Goal: Information Seeking & Learning: Learn about a topic

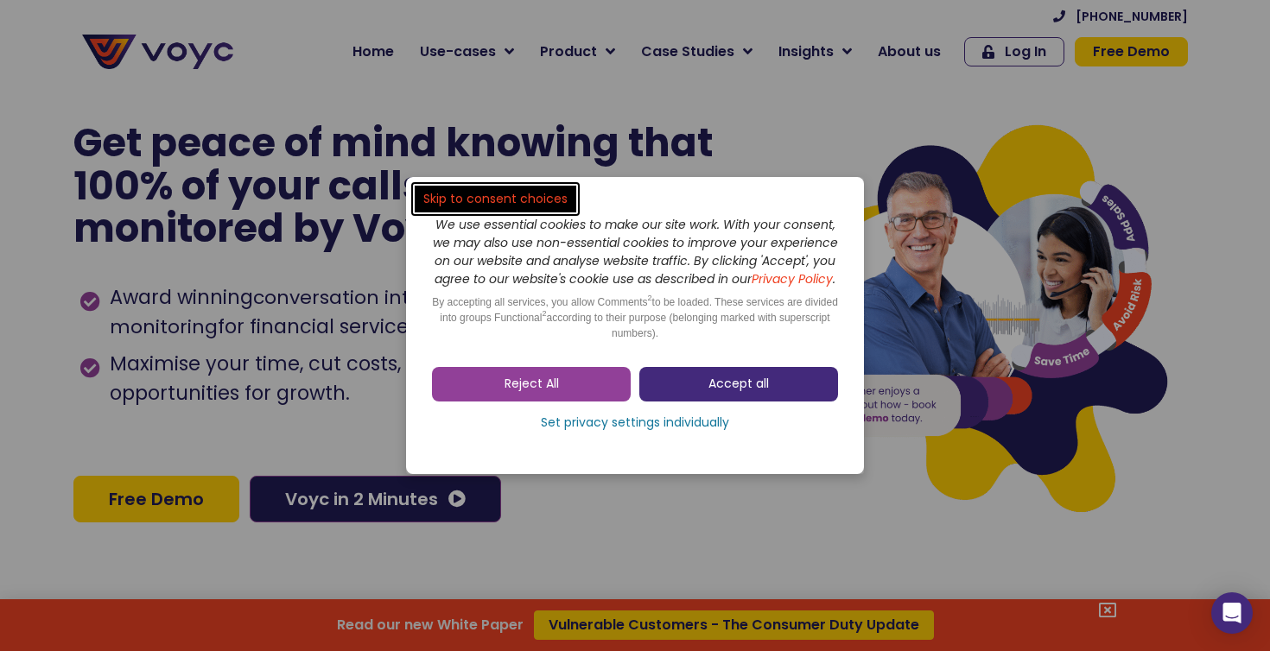
click at [739, 402] on link "Accept all" at bounding box center [738, 384] width 199 height 35
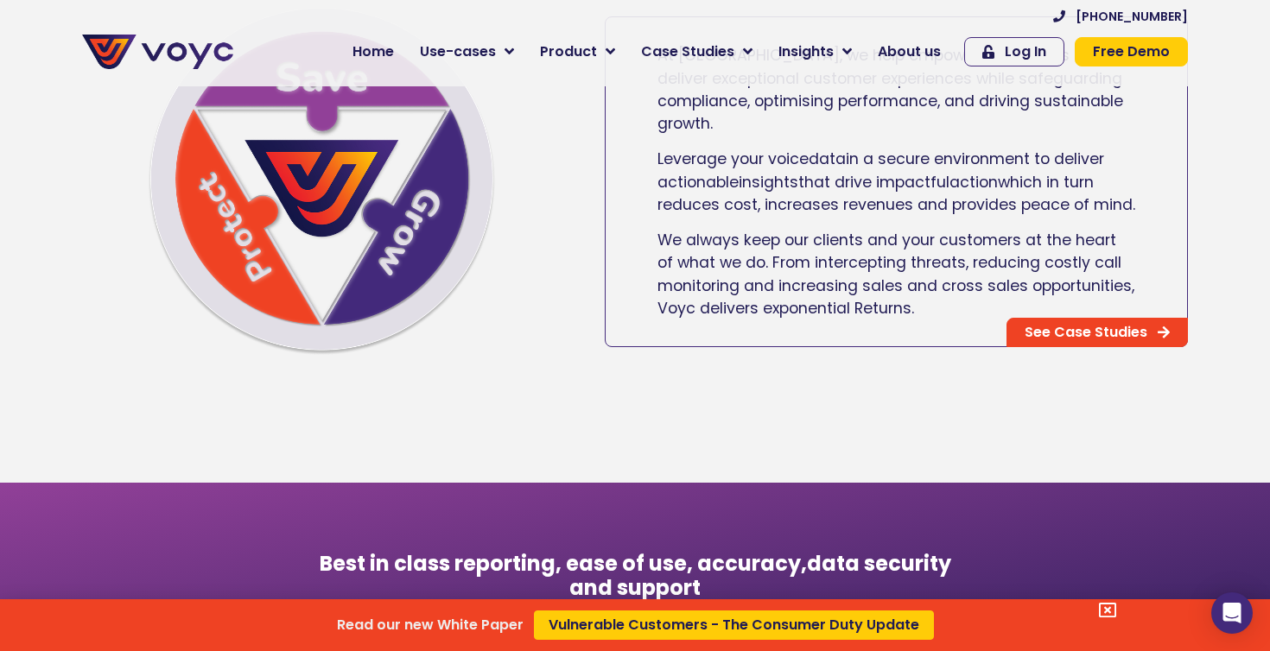
scroll to position [1115, 0]
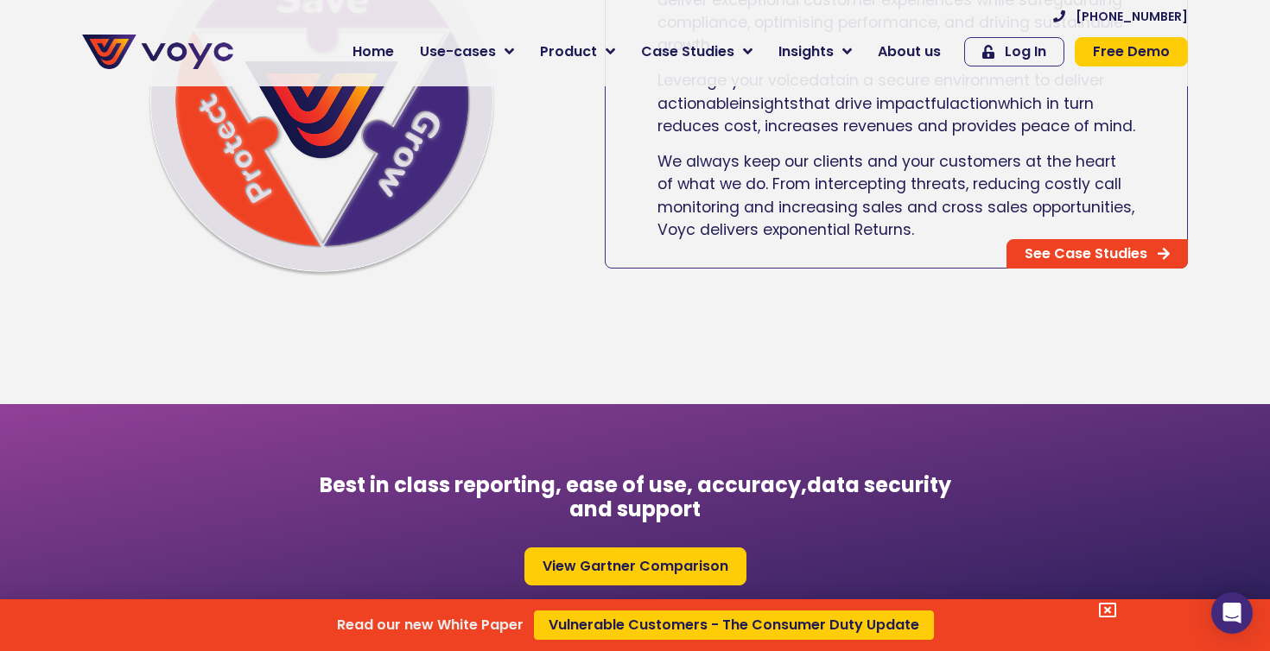
click at [916, 56] on div "Read our new White Paper Vulnerable Customers - The Consumer Duty Update" at bounding box center [635, 325] width 1270 height 651
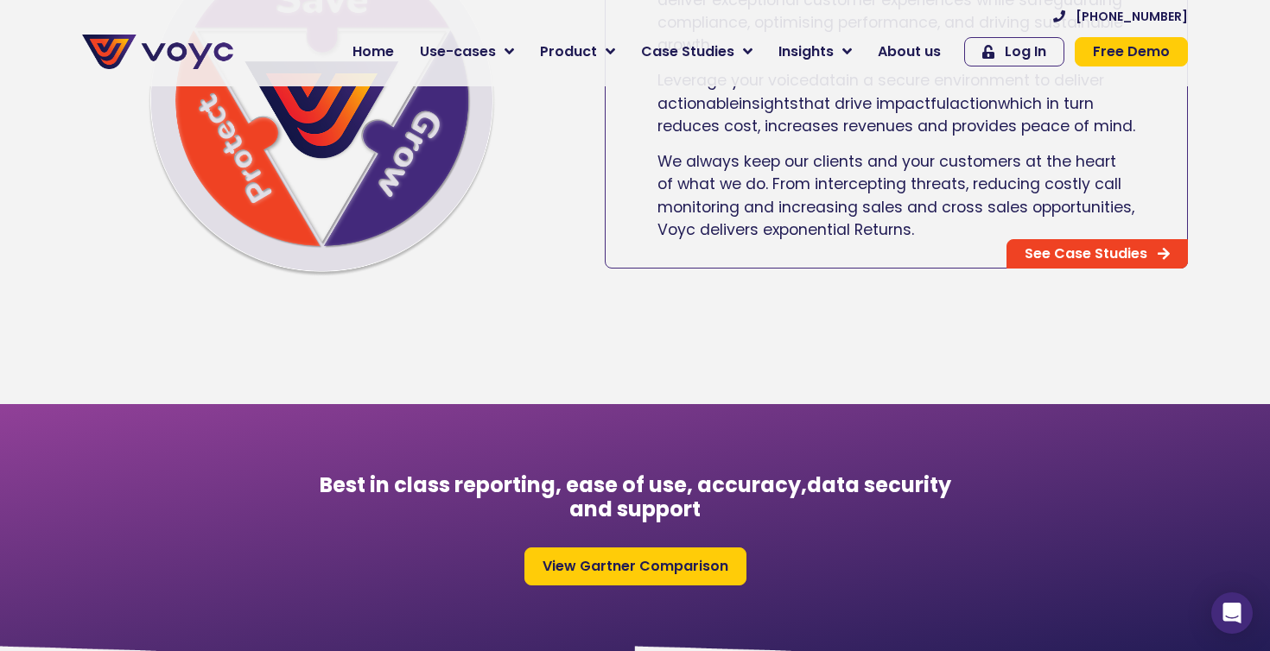
click at [916, 56] on span "About us" at bounding box center [909, 51] width 63 height 21
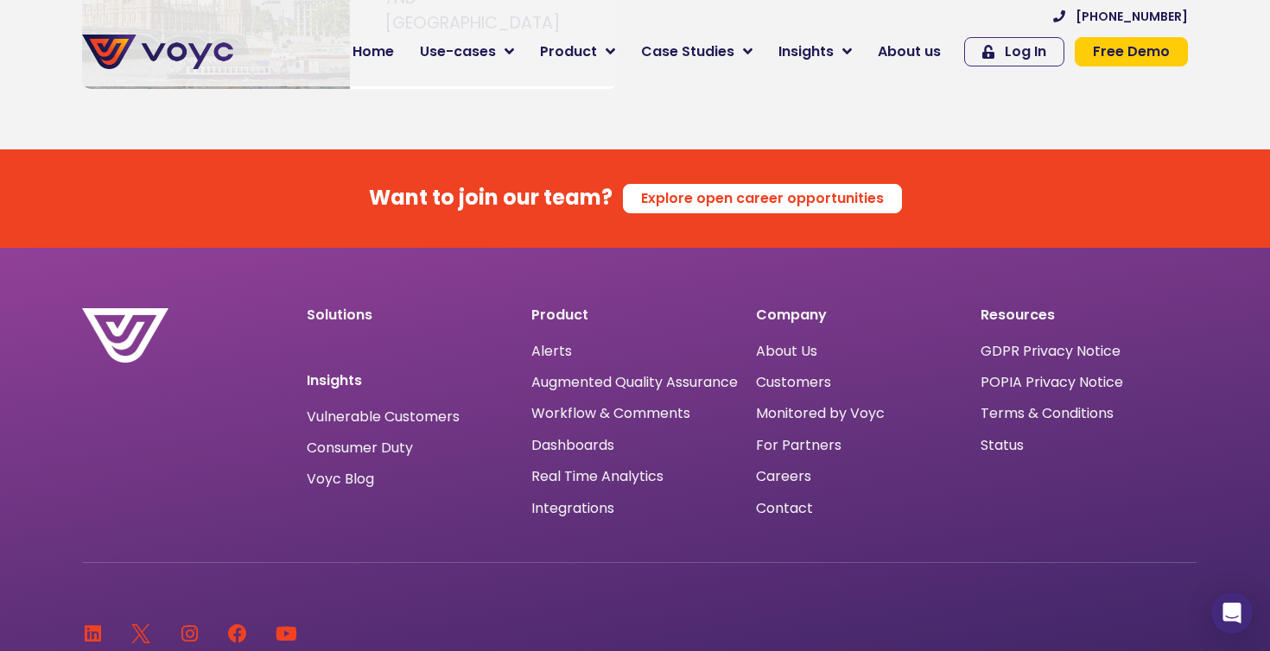
scroll to position [10496, 0]
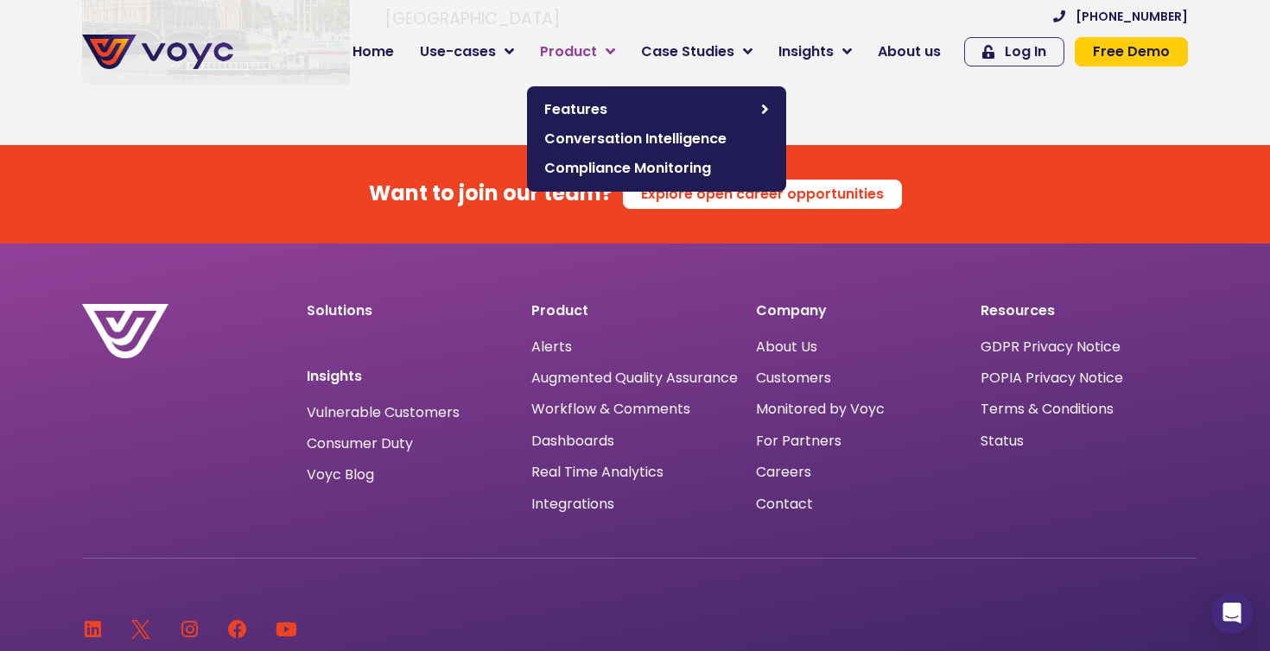
click at [605, 52] on link "Product" at bounding box center [577, 52] width 101 height 35
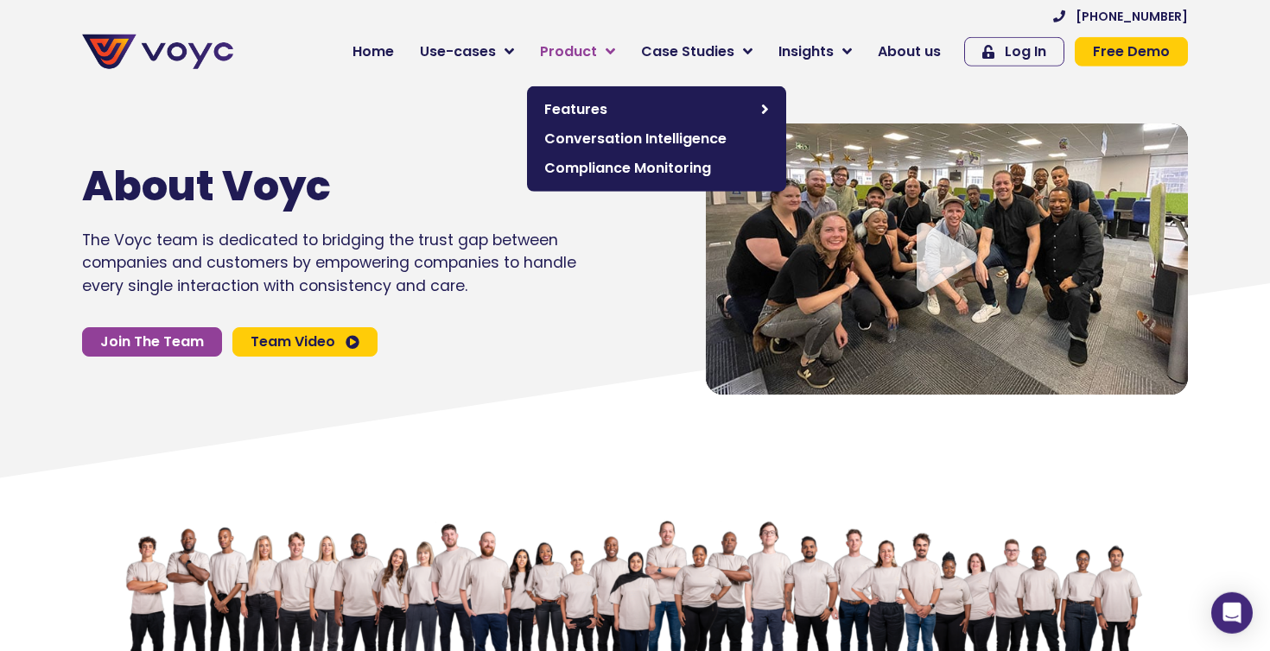
scroll to position [0, 0]
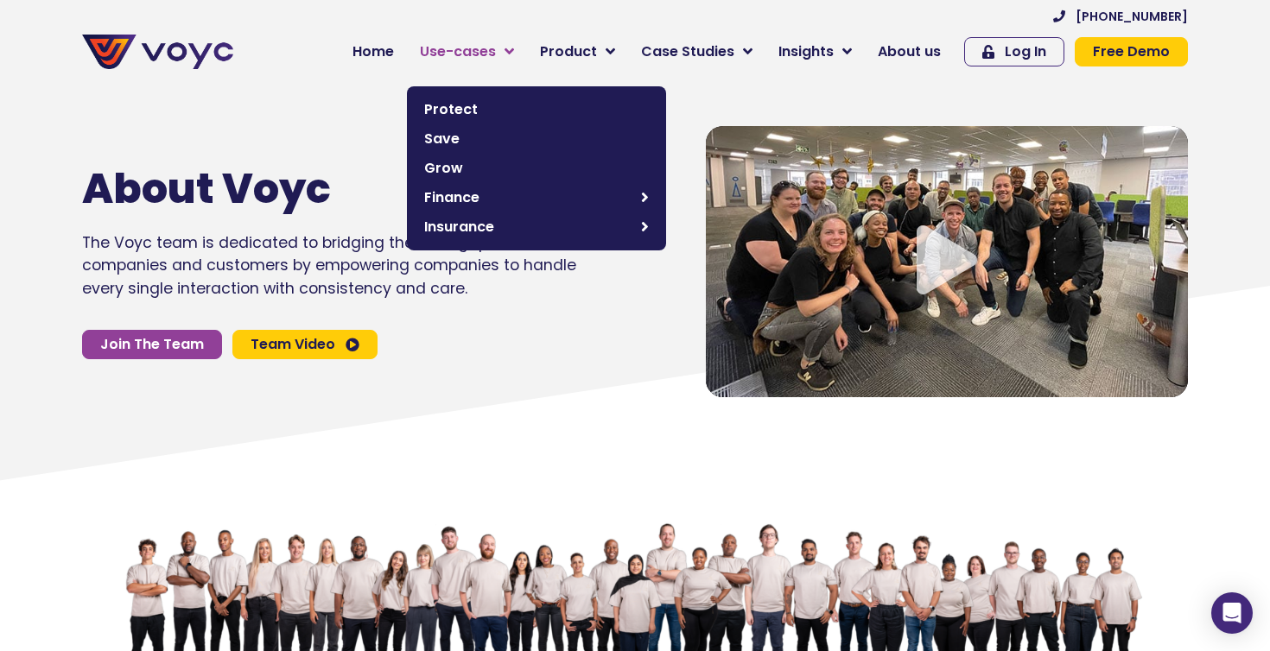
click at [507, 54] on link "Use-cases" at bounding box center [467, 52] width 120 height 35
